Goal: Information Seeking & Learning: Learn about a topic

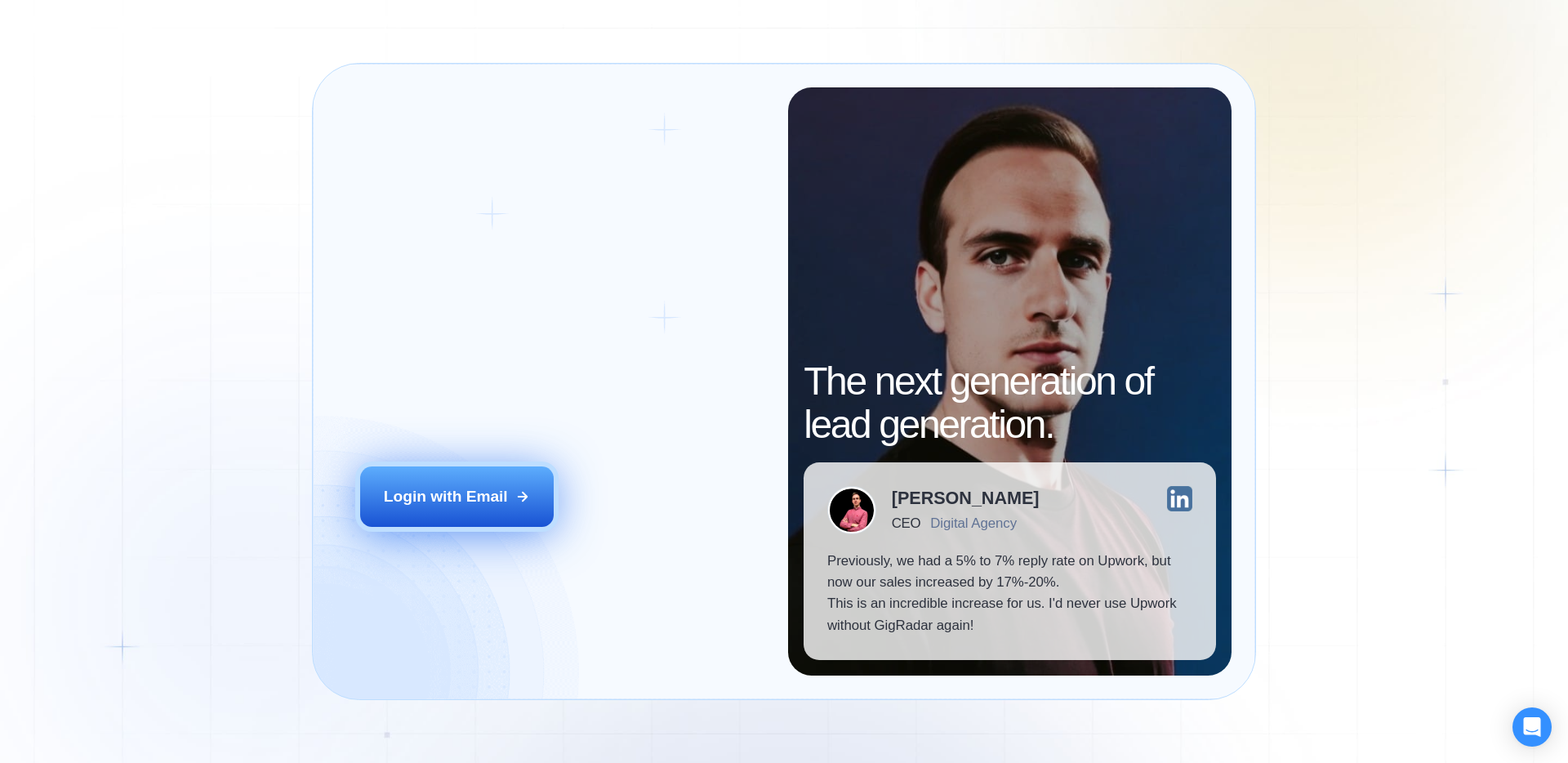
click at [475, 485] on div "Login with Email" at bounding box center [445, 496] width 124 height 21
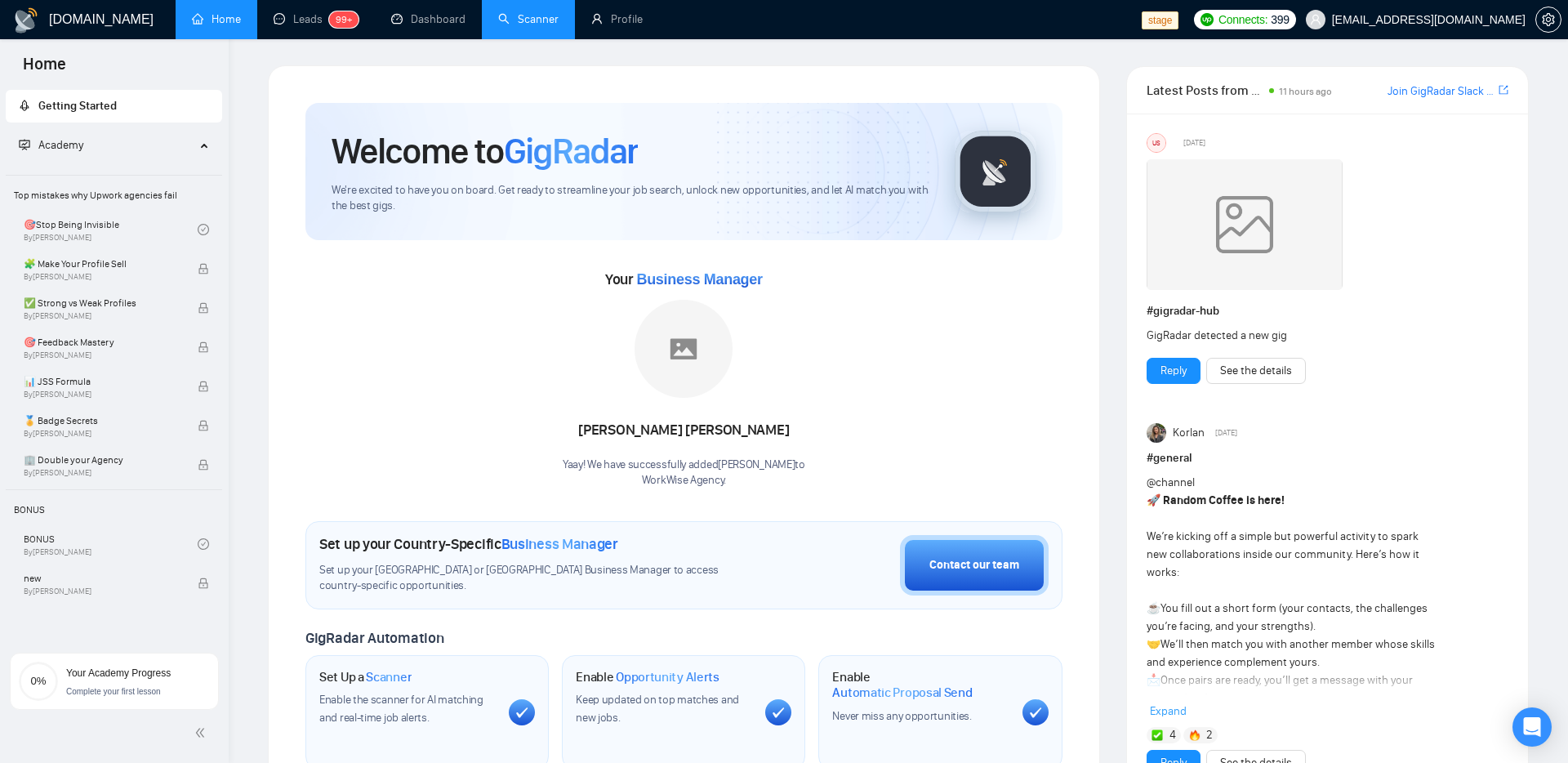
click at [519, 25] on link "Scanner" at bounding box center [527, 19] width 60 height 14
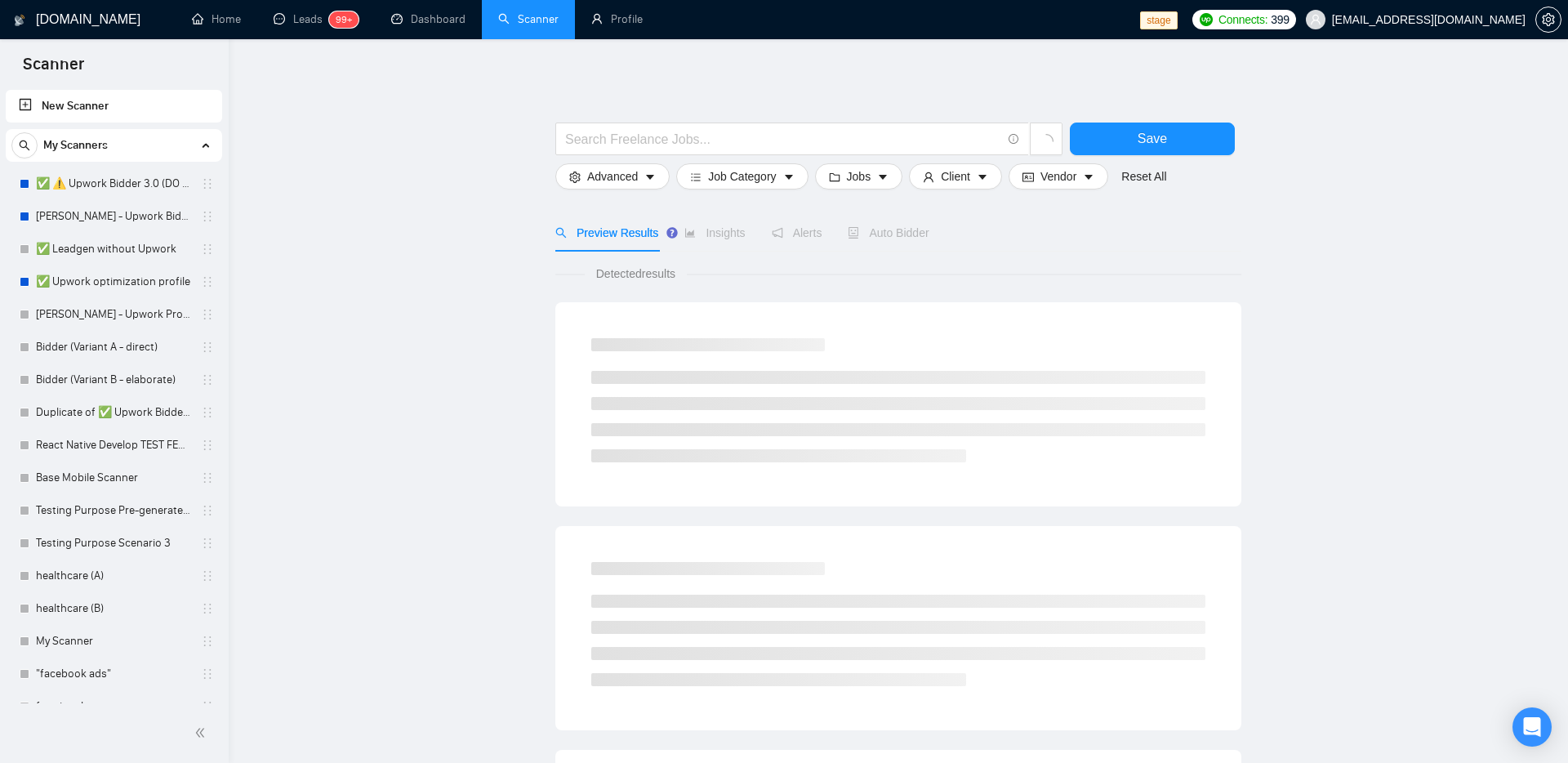
click at [400, 264] on main "Save Advanced Job Category Jobs Client Vendor Reset All Preview Results Insight…" at bounding box center [898, 733] width 1288 height 1336
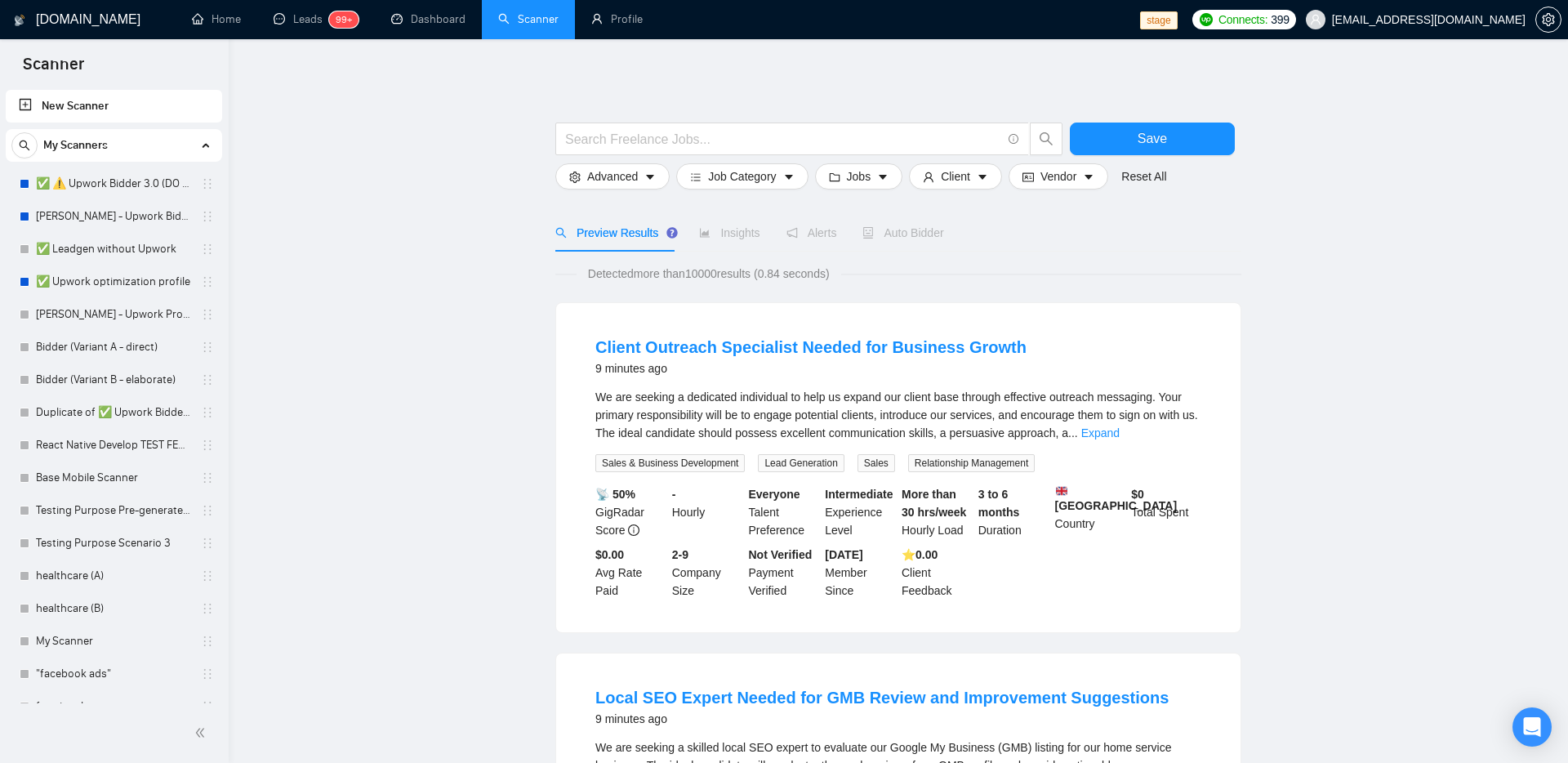
click at [233, 12] on link "Home" at bounding box center [216, 19] width 49 height 14
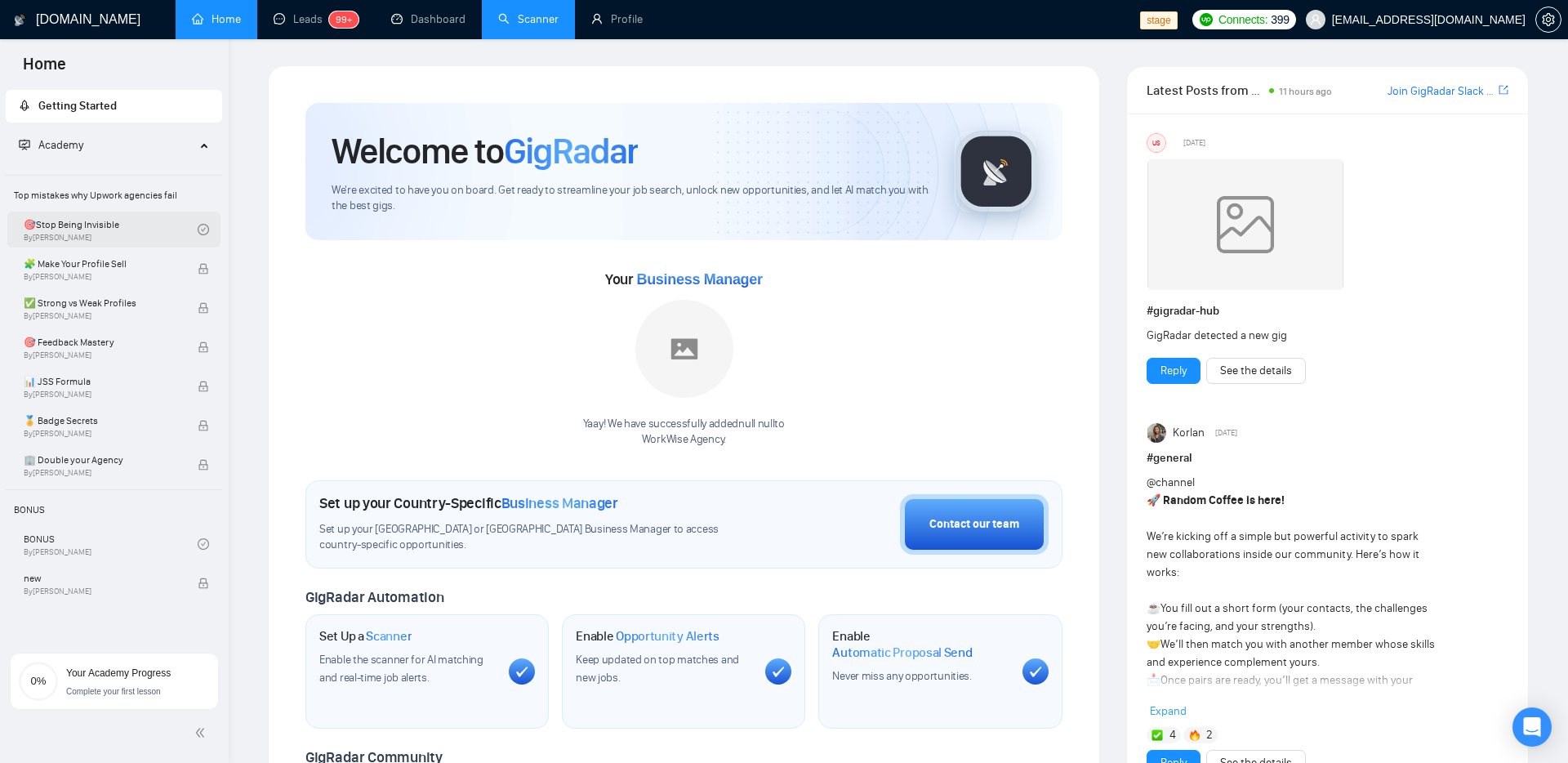
click at [131, 221] on link "🎯Stop Being Invisible By Vlad Sharahov" at bounding box center [111, 230] width 174 height 36
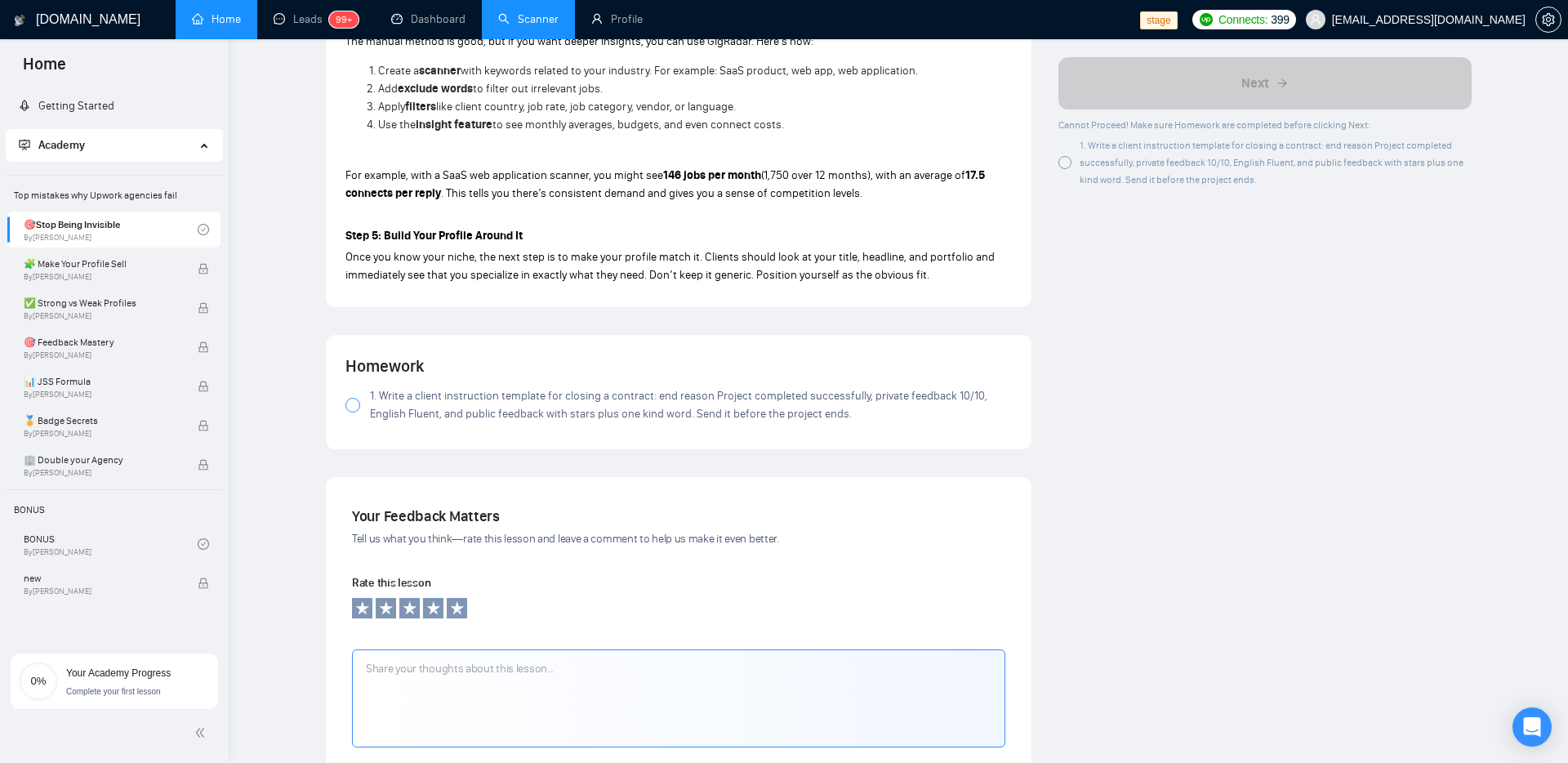
scroll to position [1798, 0]
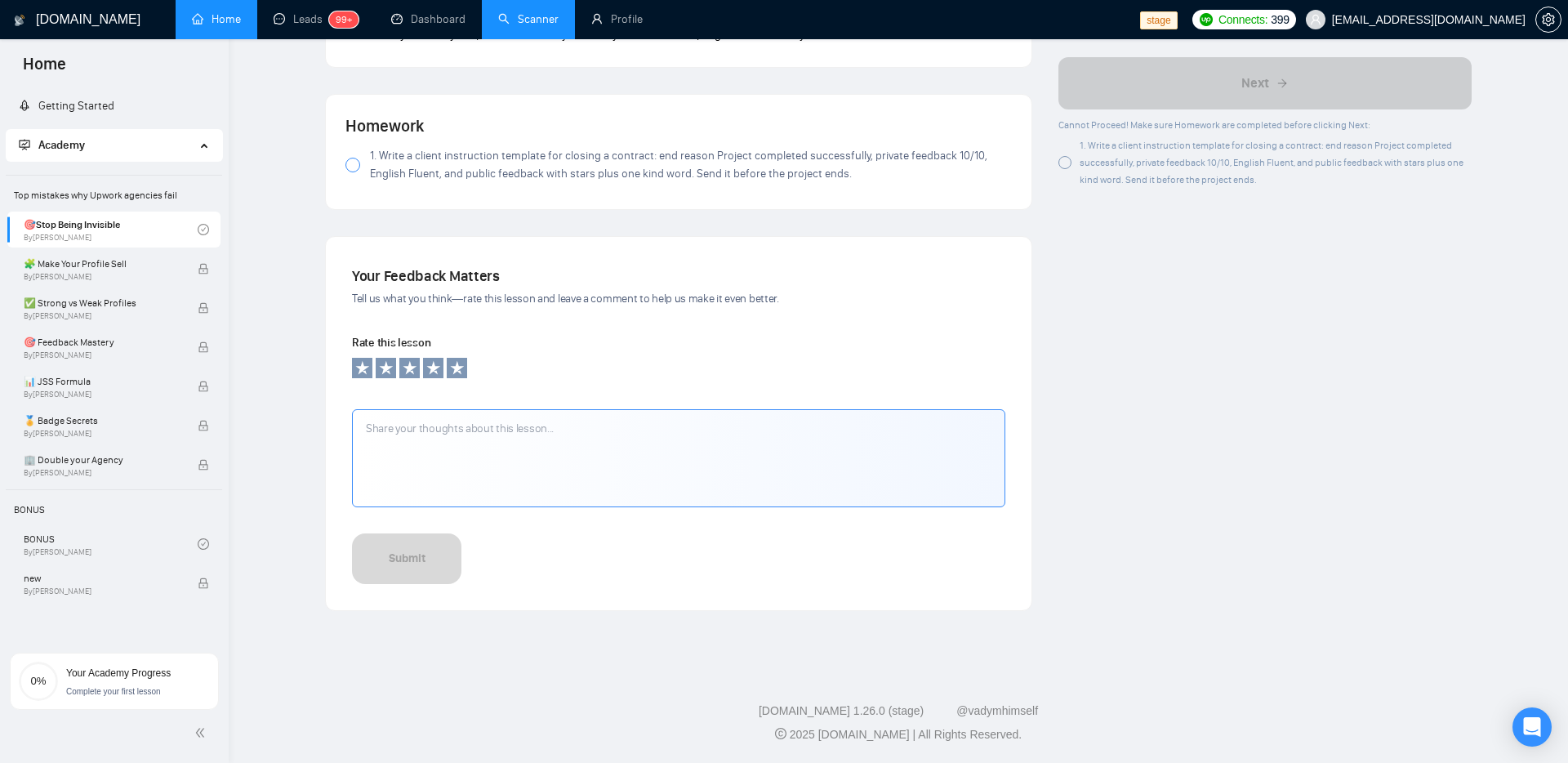
click at [526, 435] on textarea at bounding box center [678, 458] width 653 height 98
click at [429, 365] on icon at bounding box center [433, 367] width 16 height 16
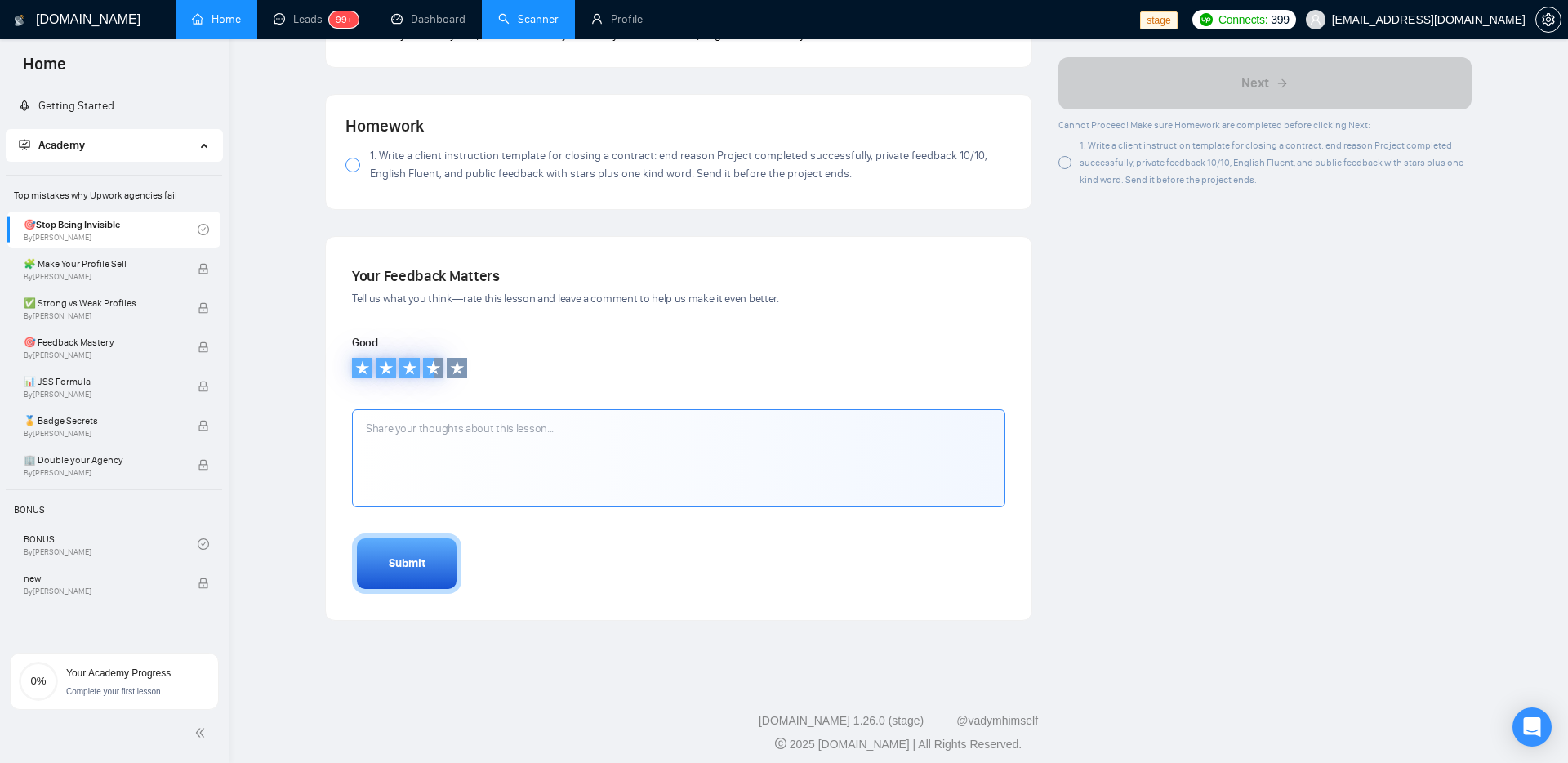
click at [470, 504] on textarea at bounding box center [678, 458] width 653 height 98
type textarea "Wow"
click at [418, 560] on div "Submit" at bounding box center [407, 563] width 37 height 18
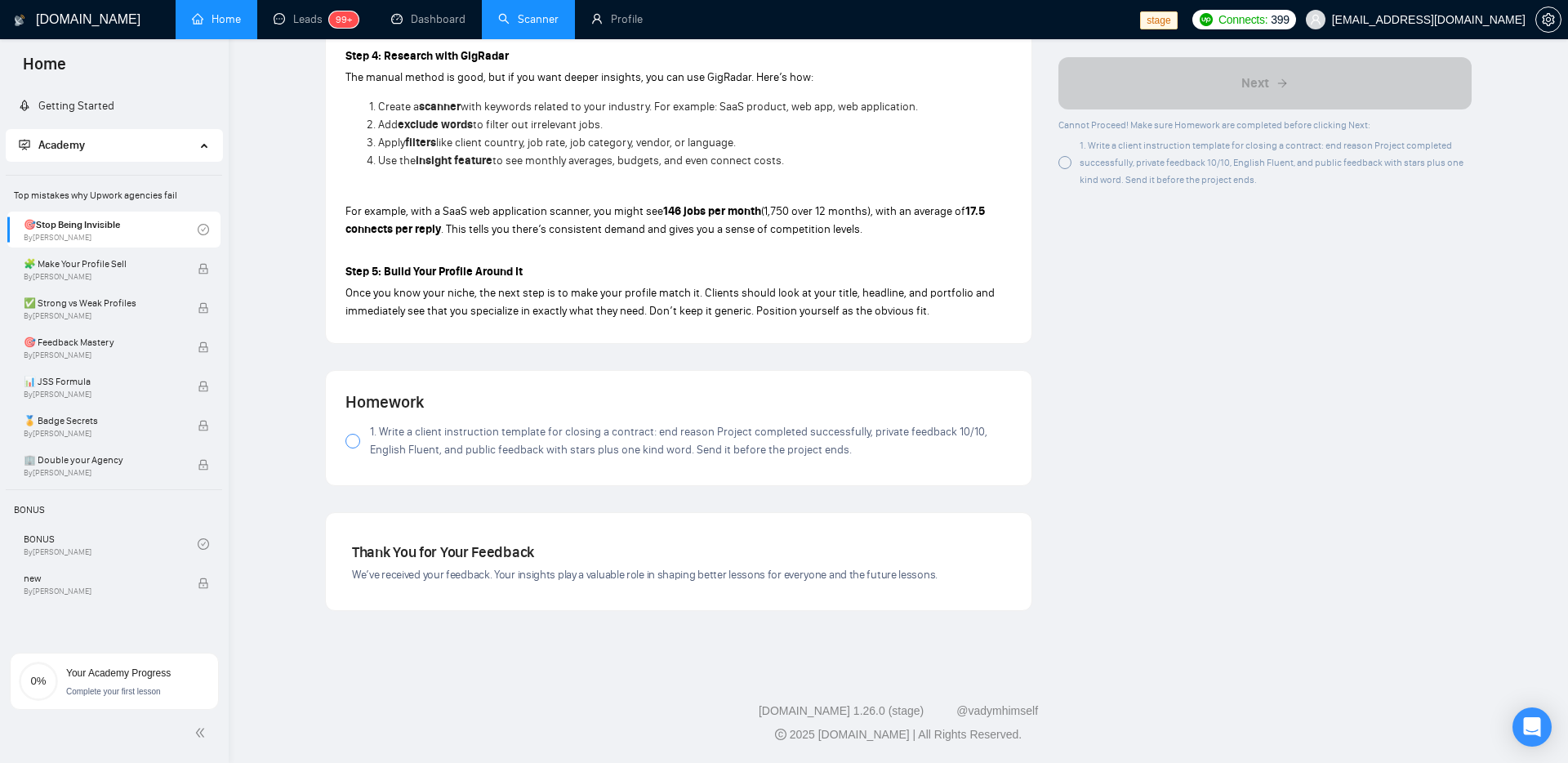
click at [446, 442] on span "1. Write a client instruction template for closing a contract: end reason Proje…" at bounding box center [691, 442] width 642 height 36
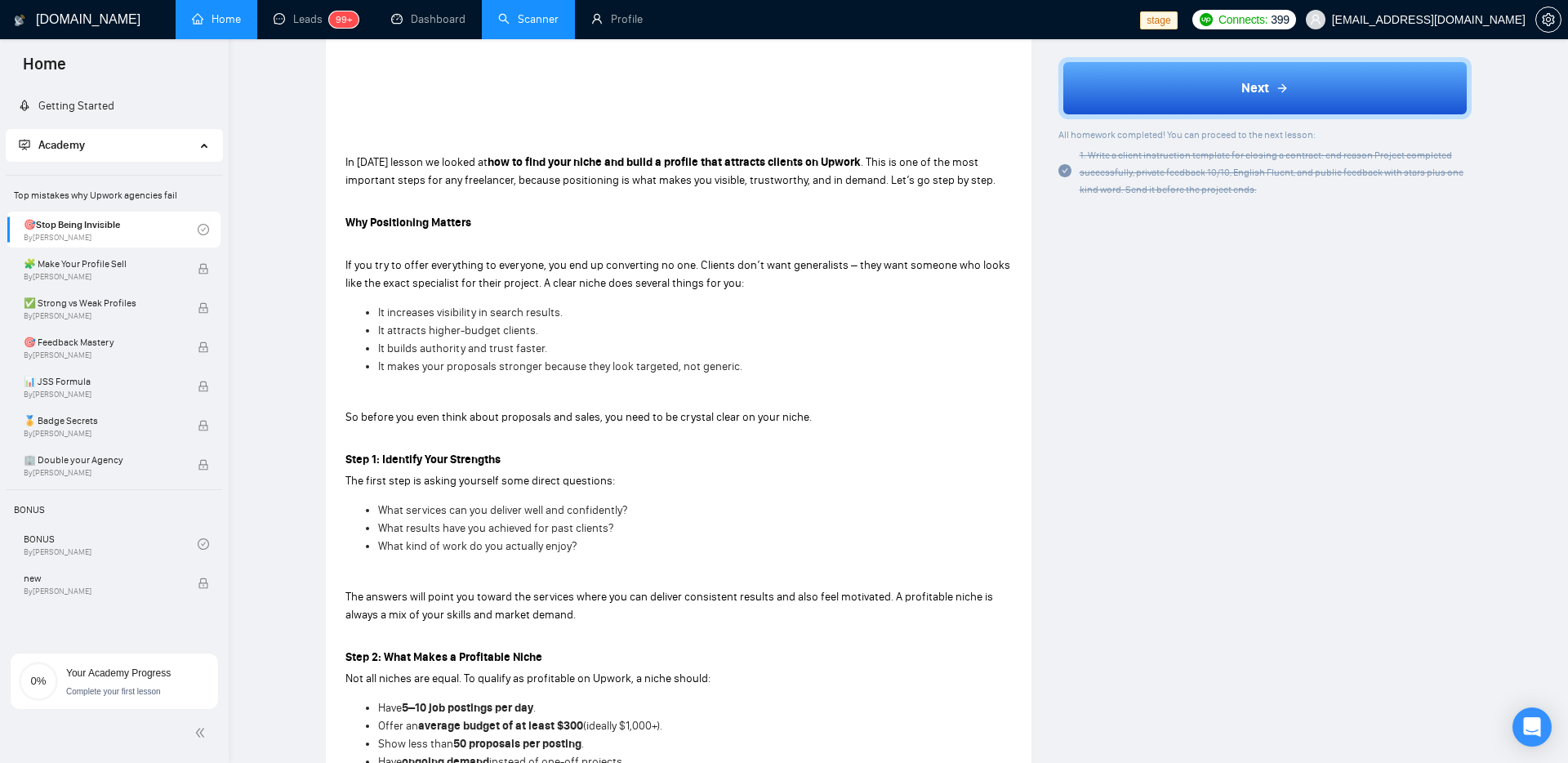
scroll to position [0, 0]
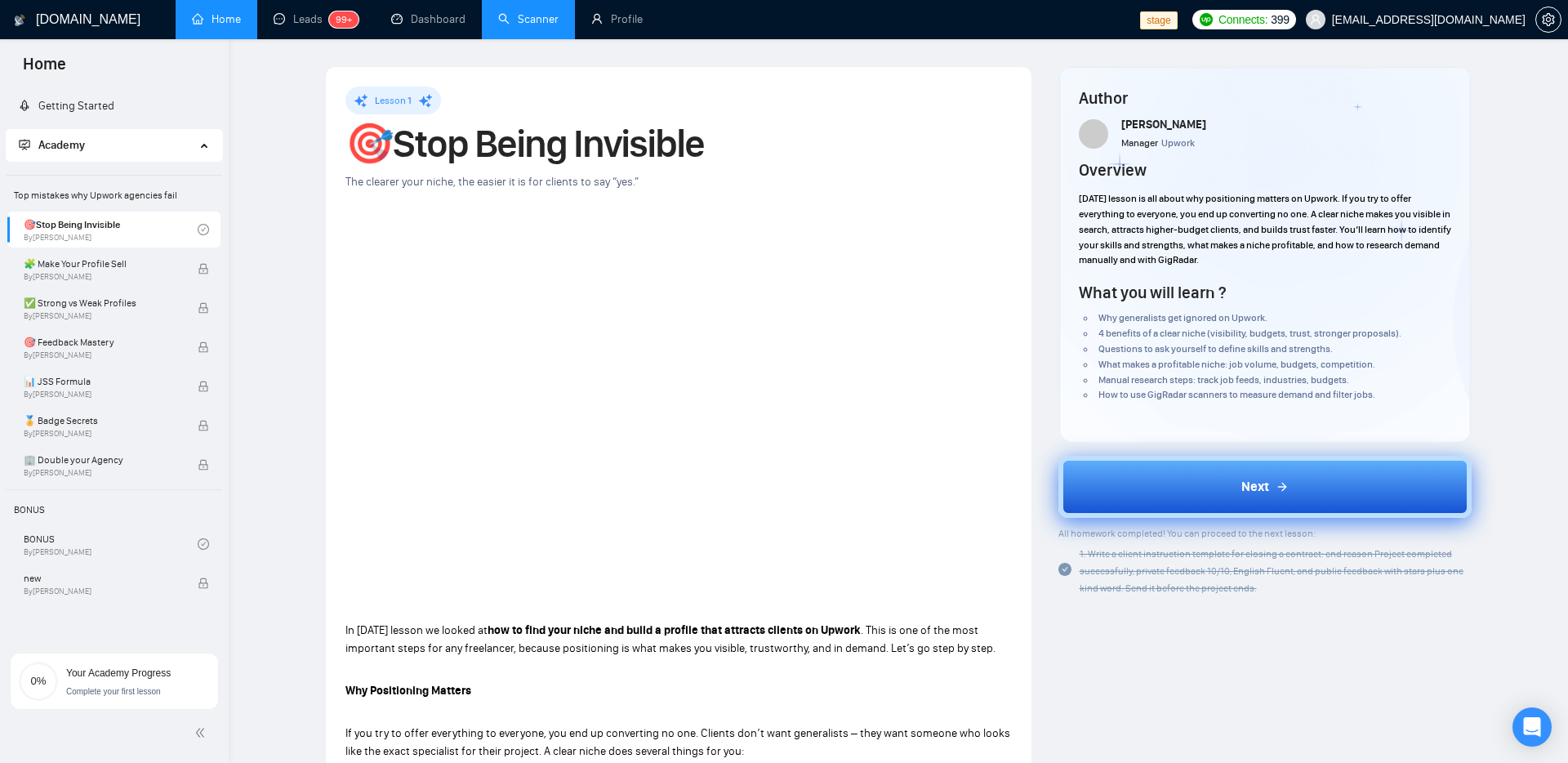
click at [1230, 485] on button "Next" at bounding box center [1266, 486] width 414 height 62
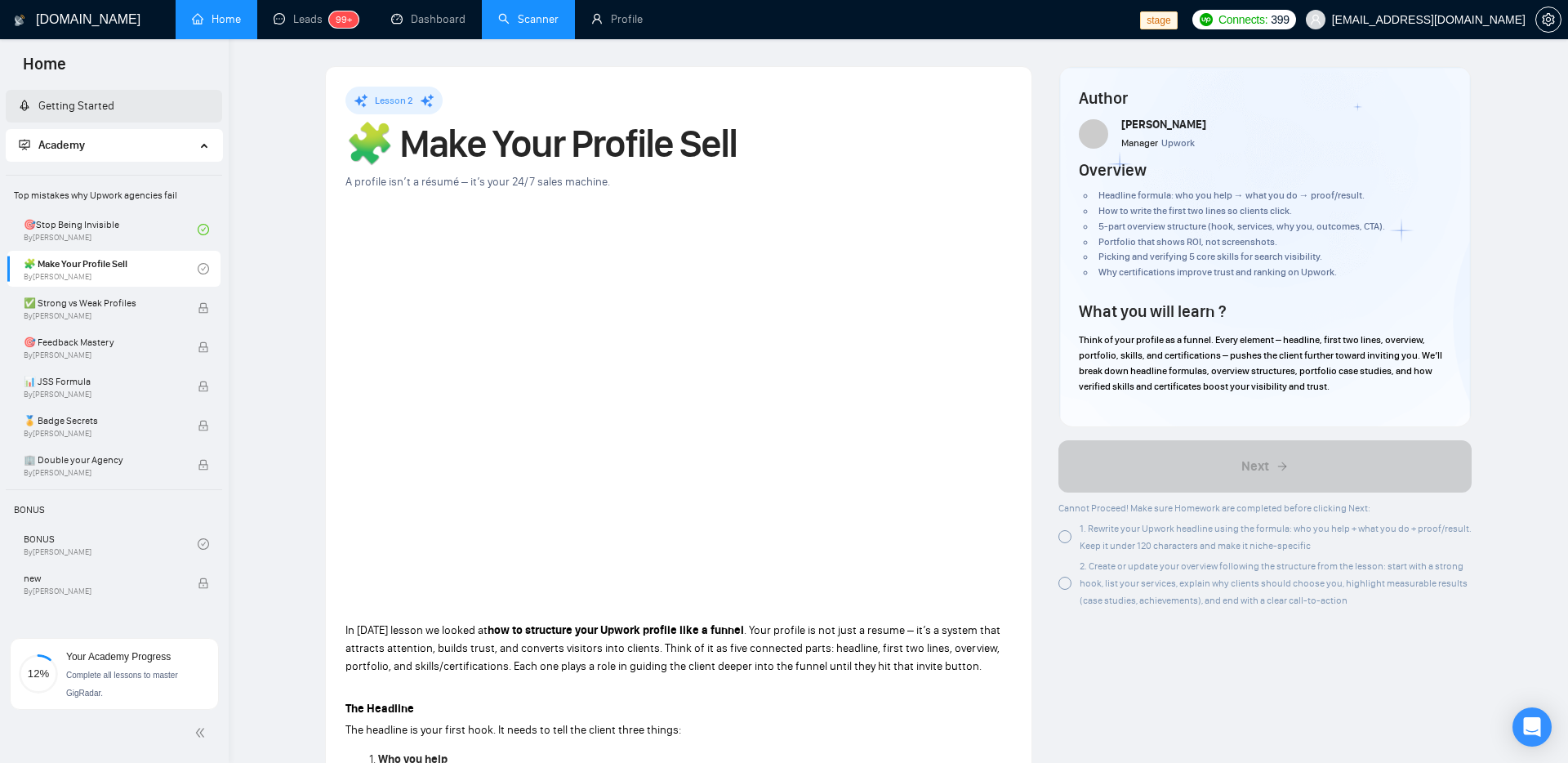
click at [113, 105] on link "Getting Started" at bounding box center [67, 106] width 95 height 14
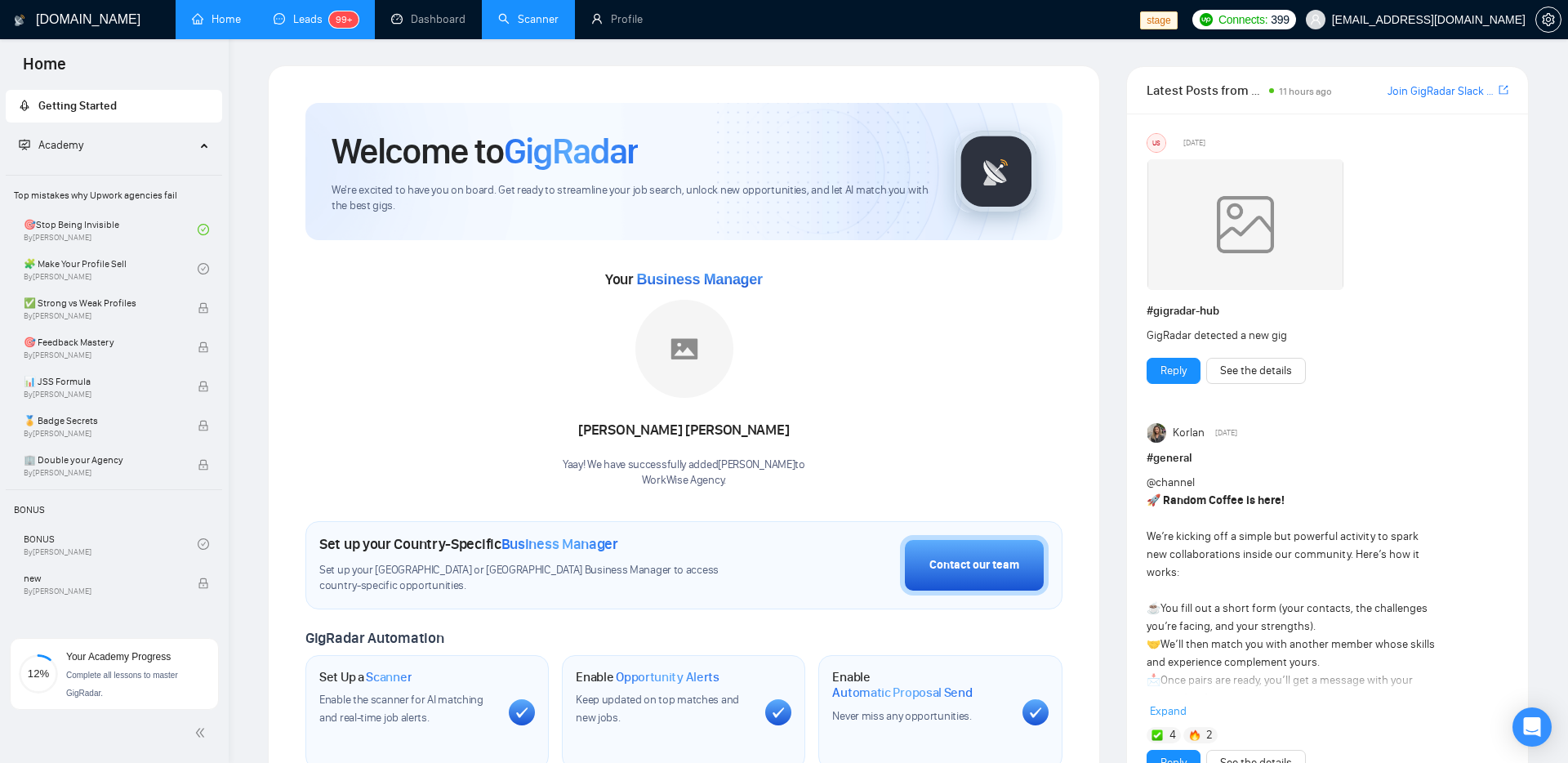
click at [313, 18] on link "Leads 99+" at bounding box center [316, 19] width 85 height 14
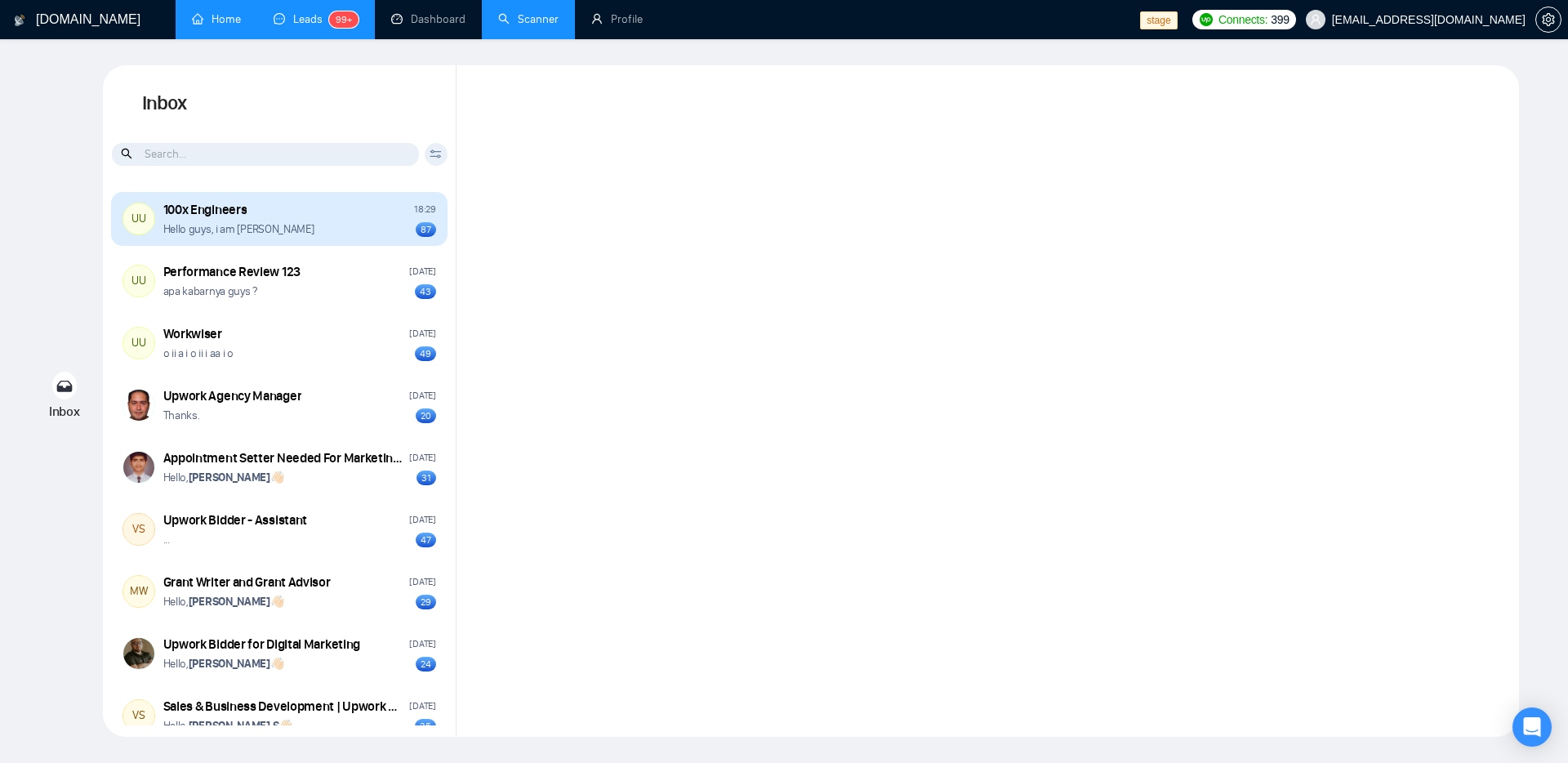
click at [341, 236] on div "Hello guys, i am Andrian Marsella 87" at bounding box center [299, 229] width 273 height 15
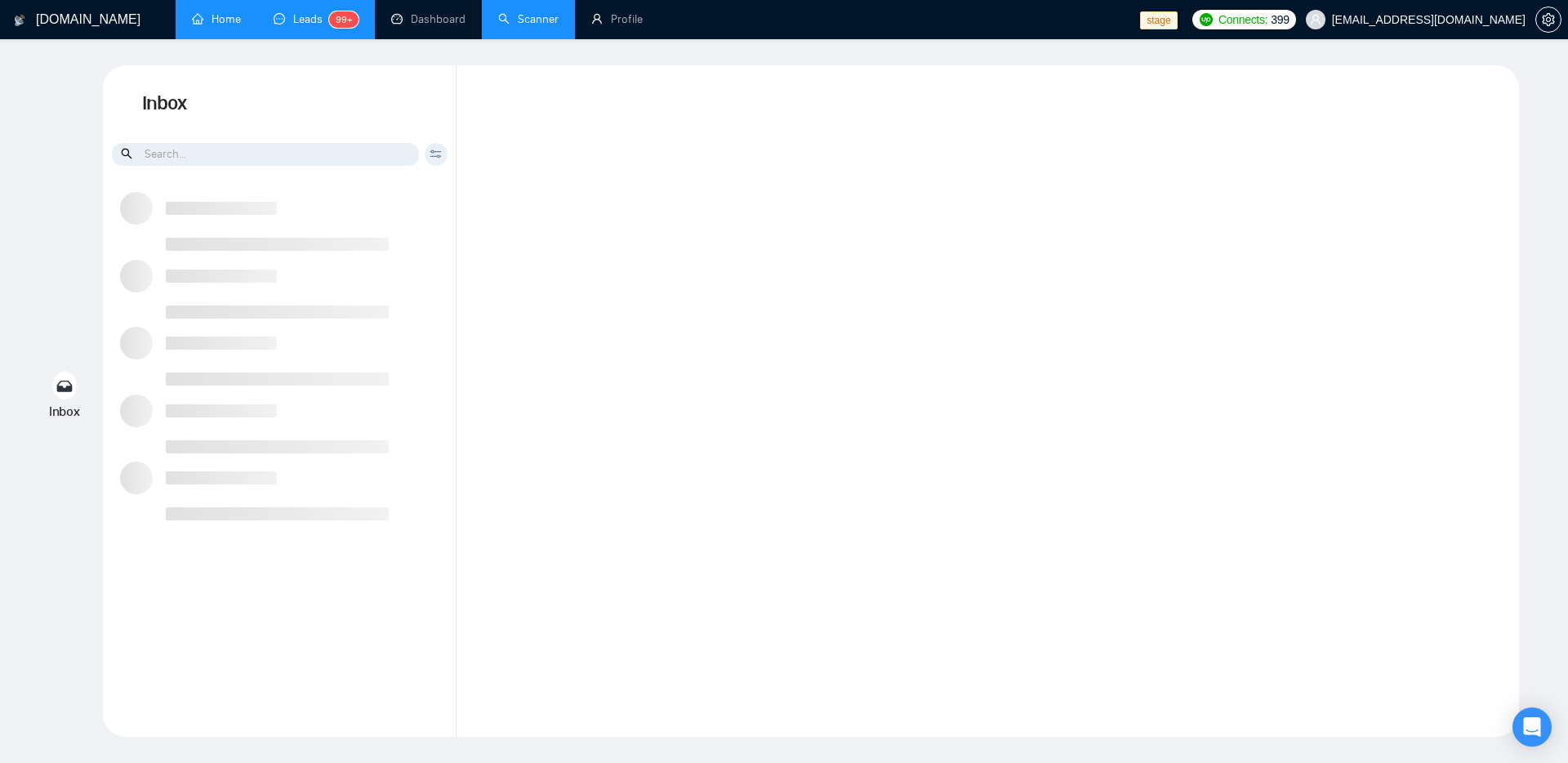
click at [297, 228] on div at bounding box center [278, 221] width 223 height 59
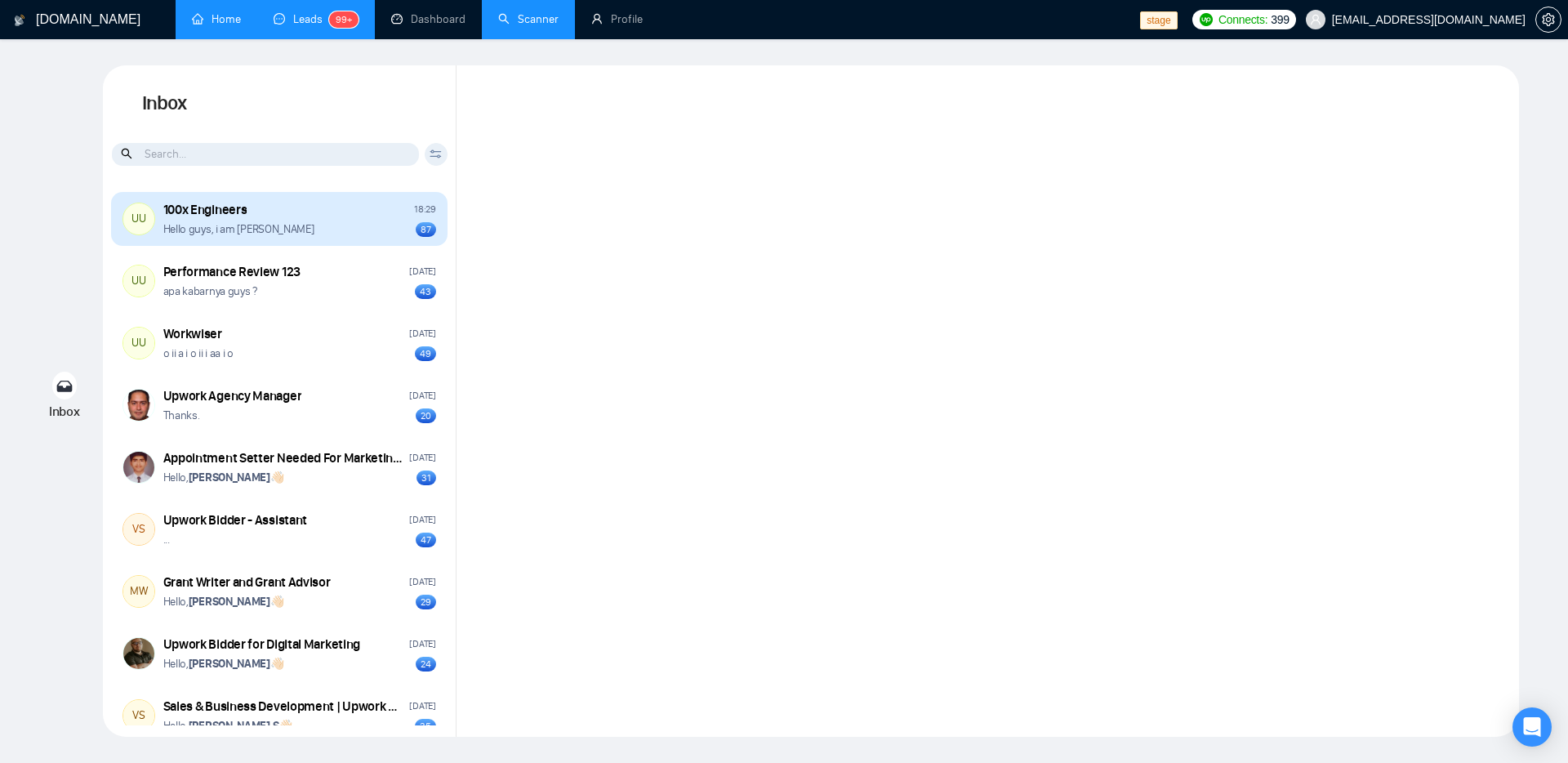
click at [308, 218] on div "100x Engineers 18:29 Hello guys, i am Andrian Marsella 87" at bounding box center [299, 219] width 273 height 37
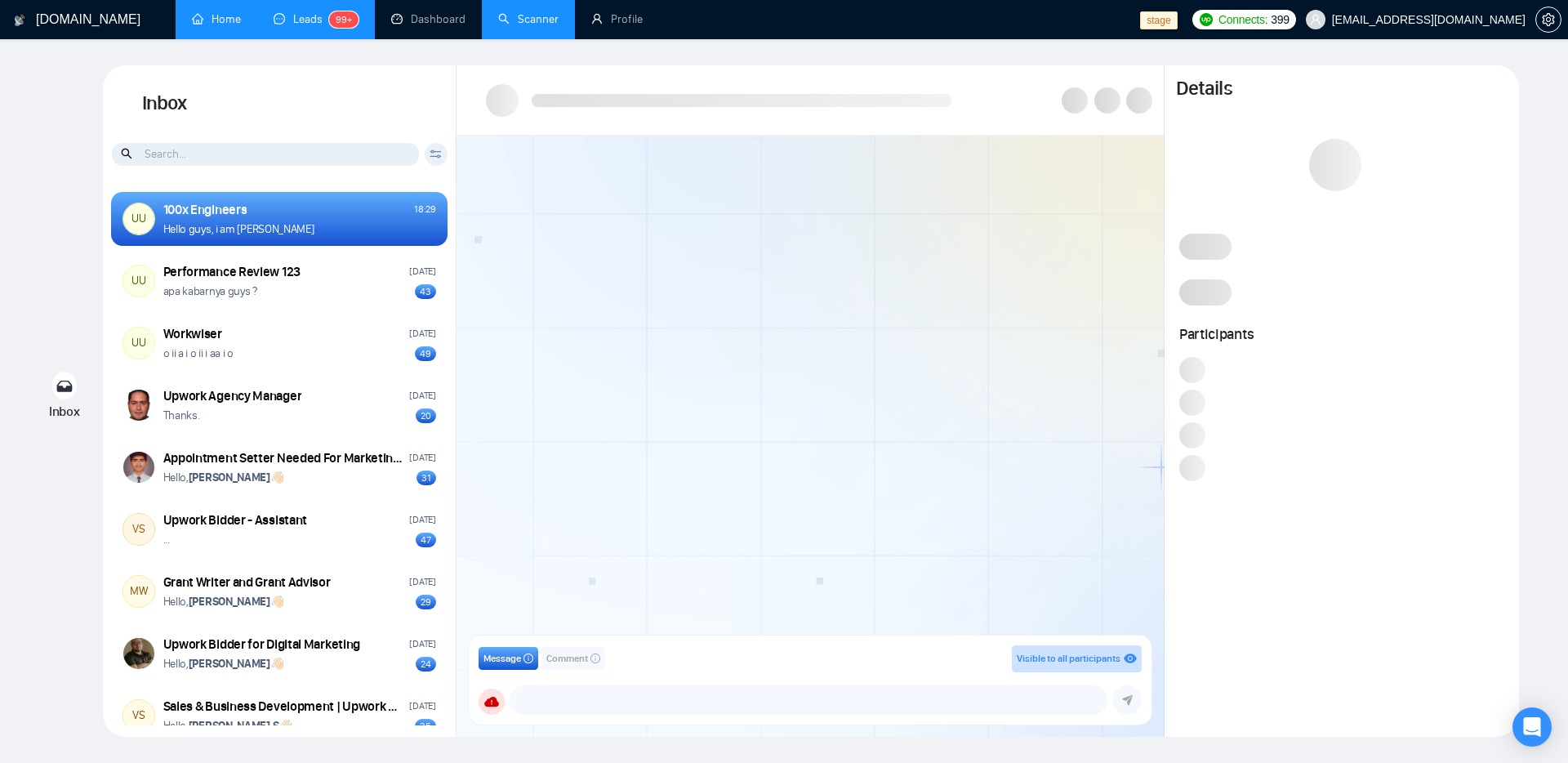
click at [818, 253] on div at bounding box center [811, 390] width 708 height 509
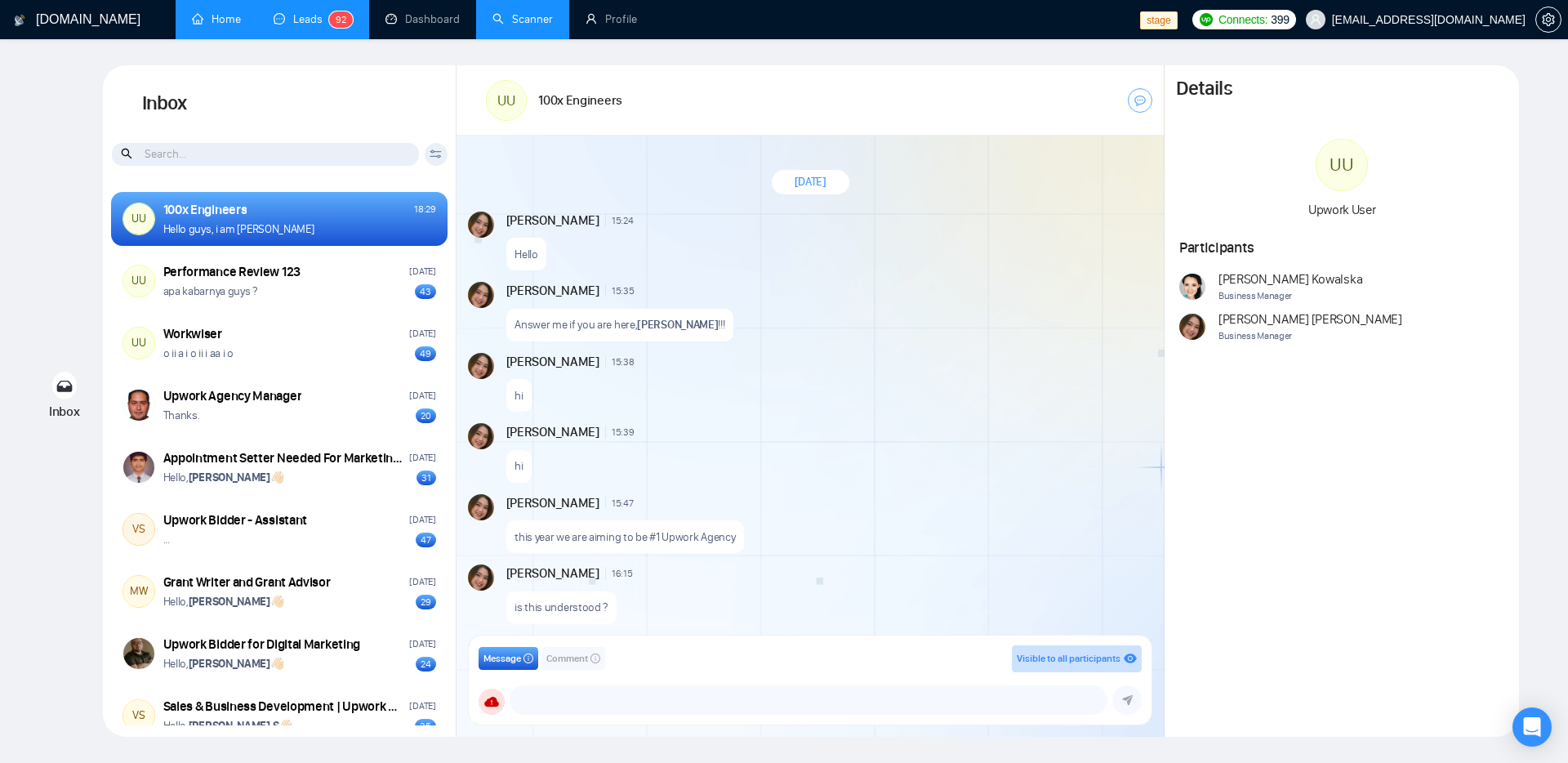
click at [204, 26] on link "Home" at bounding box center [216, 19] width 49 height 14
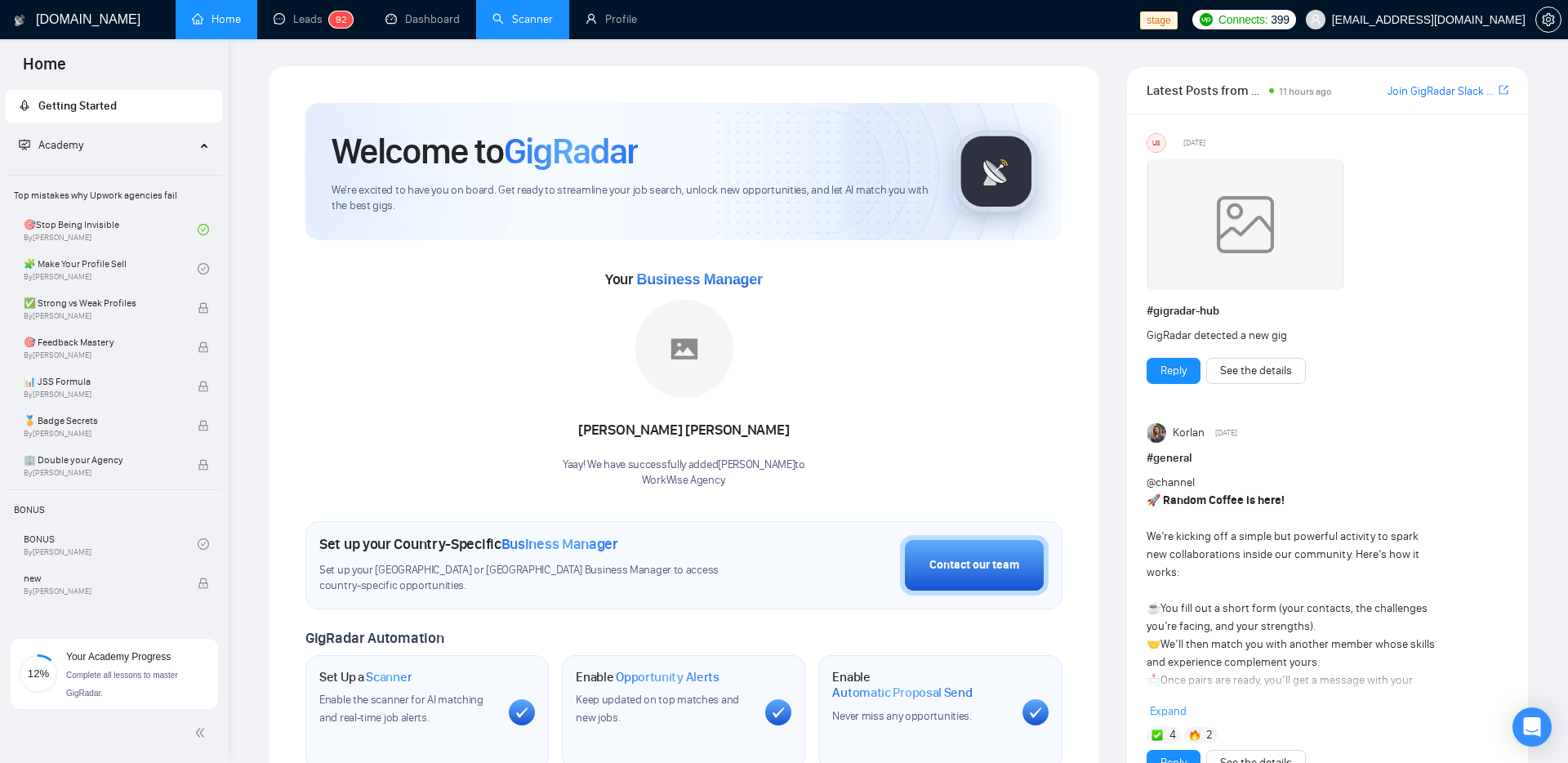
click at [1059, 57] on div "GigRadar.io Home Leads 9 2 Dashboard Scanner Profile stage Connects: 399 workwi…" at bounding box center [898, 689] width 1339 height 1377
